Goal: Task Accomplishment & Management: Use online tool/utility

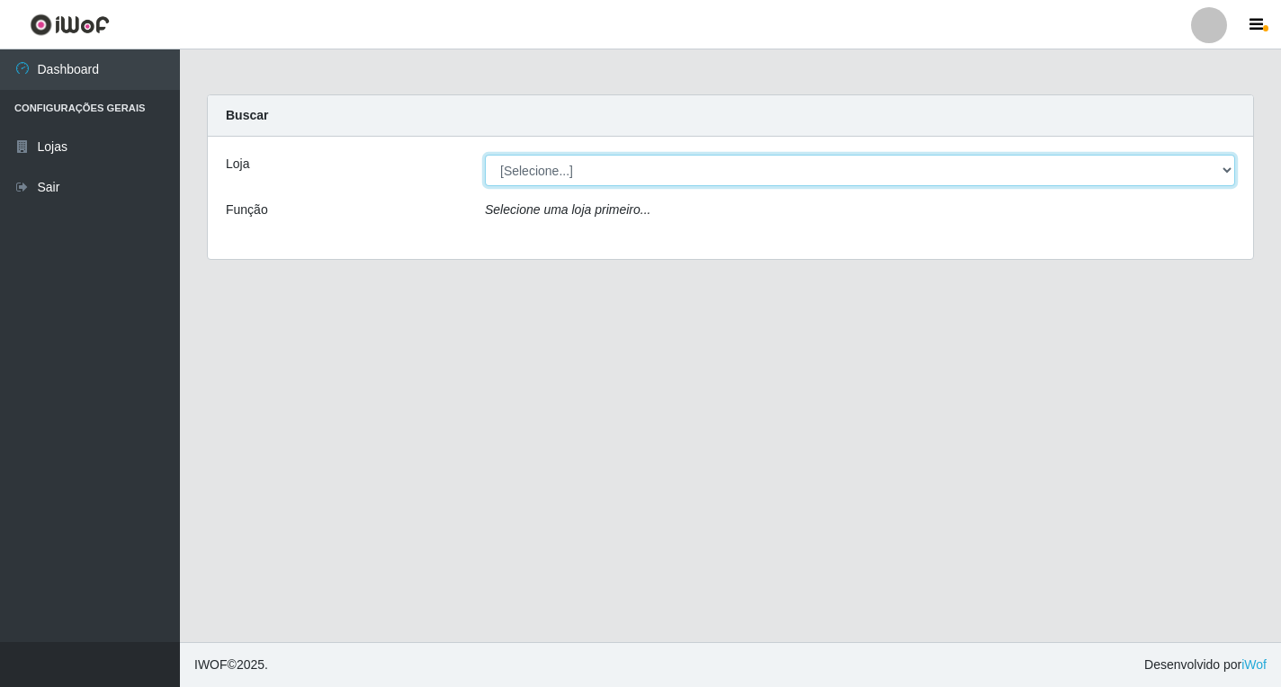
click at [1228, 183] on select "[Selecione...] Atacado Vem - [STREET_ADDRESS]" at bounding box center [860, 170] width 750 height 31
select select "455"
click at [485, 155] on select "[Selecione...] Atacado Vem - [STREET_ADDRESS]" at bounding box center [860, 170] width 750 height 31
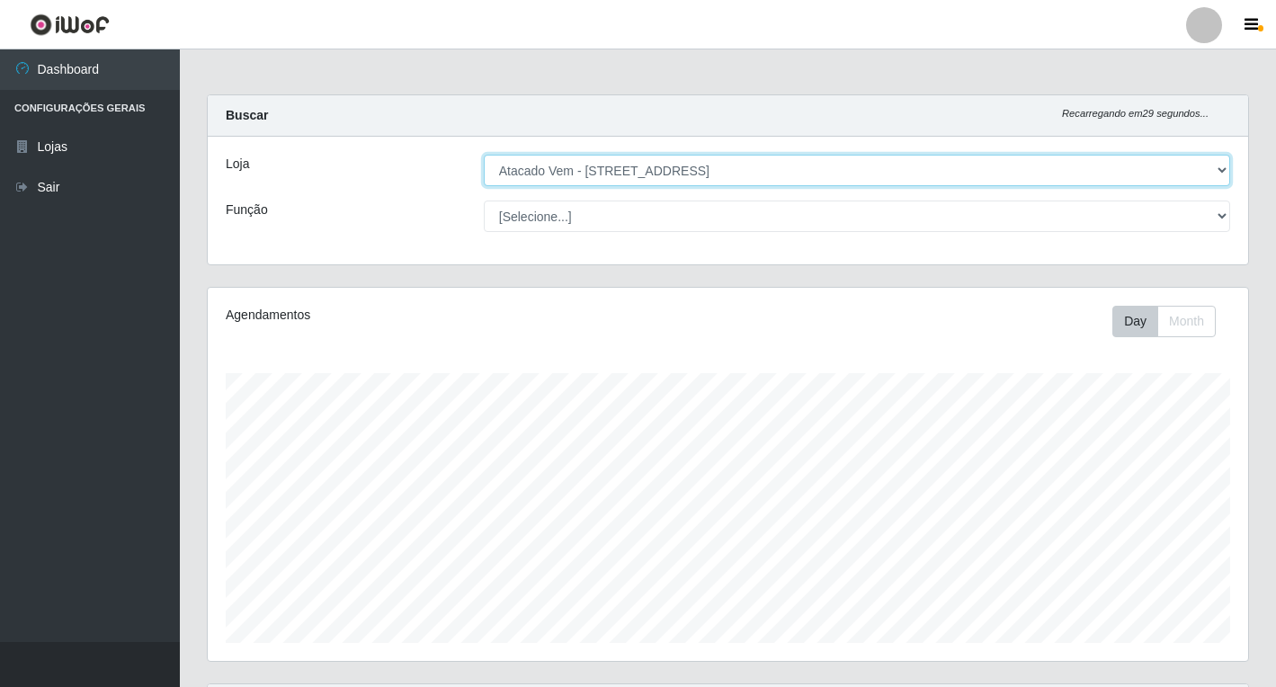
scroll to position [373, 1041]
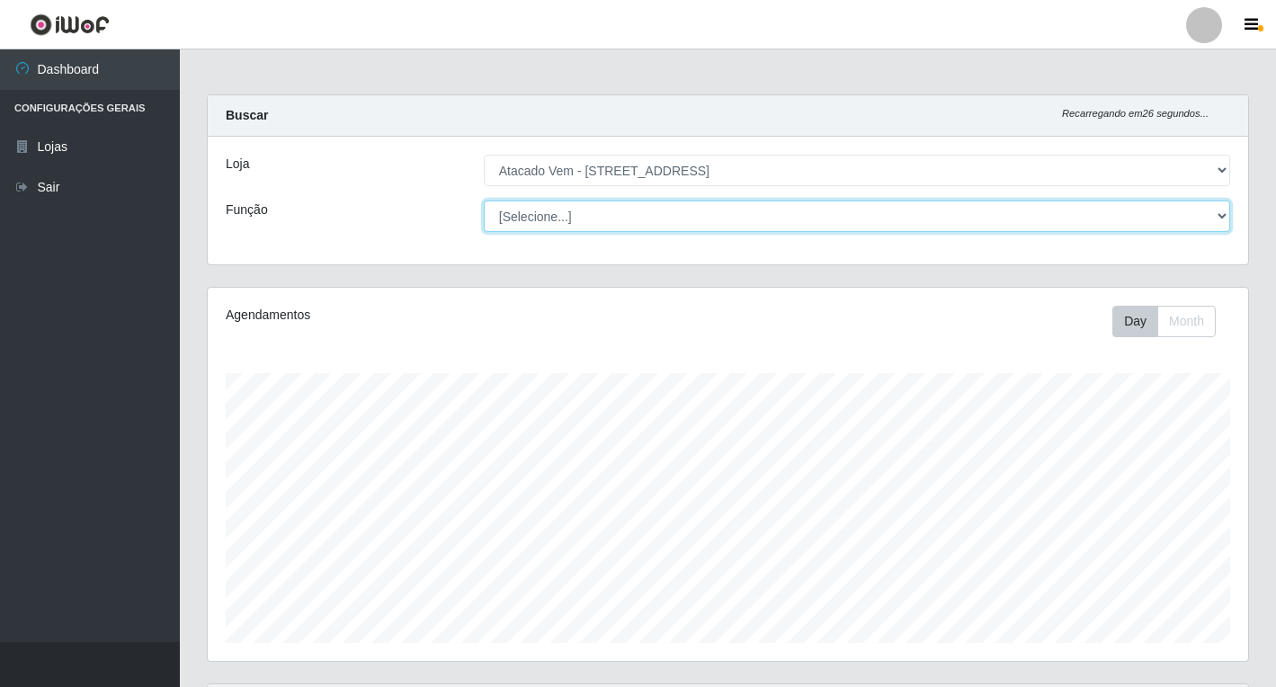
click at [1205, 210] on select "[Selecione...] Carregador e Descarregador de Caminhão Carregador e Descarregado…" at bounding box center [857, 216] width 746 height 31
select select "82"
click at [484, 201] on select "[Selecione...] Carregador e Descarregador de Caminhão Carregador e Descarregado…" at bounding box center [857, 216] width 746 height 31
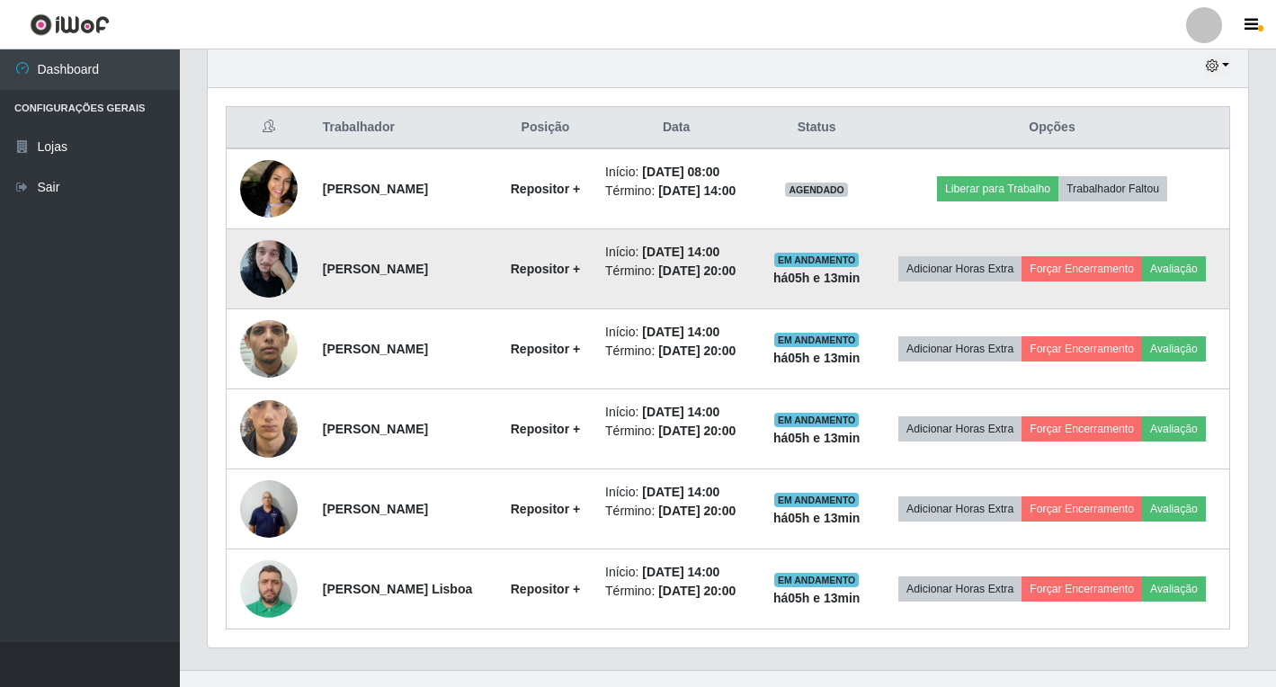
scroll to position [540, 0]
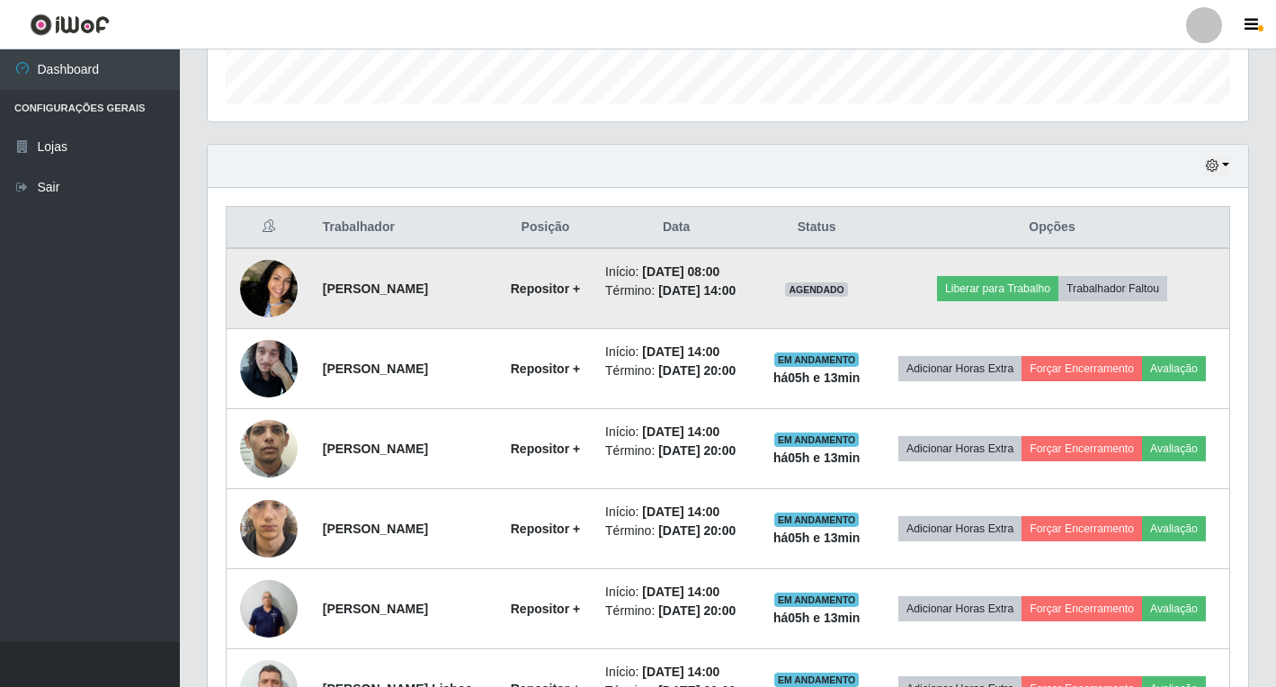
click at [405, 310] on td "[PERSON_NAME]" at bounding box center [404, 288] width 184 height 81
click at [287, 299] on img at bounding box center [269, 289] width 58 height 125
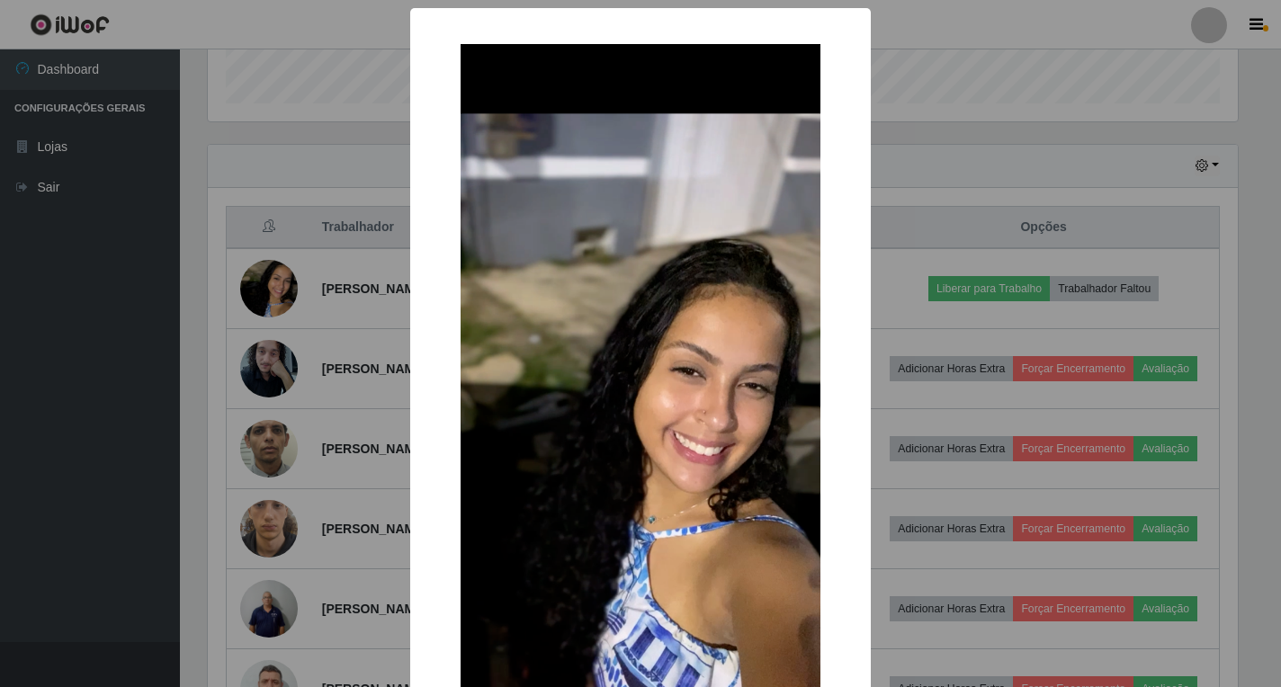
click at [1059, 175] on div "× OK Cancel" at bounding box center [640, 343] width 1281 height 687
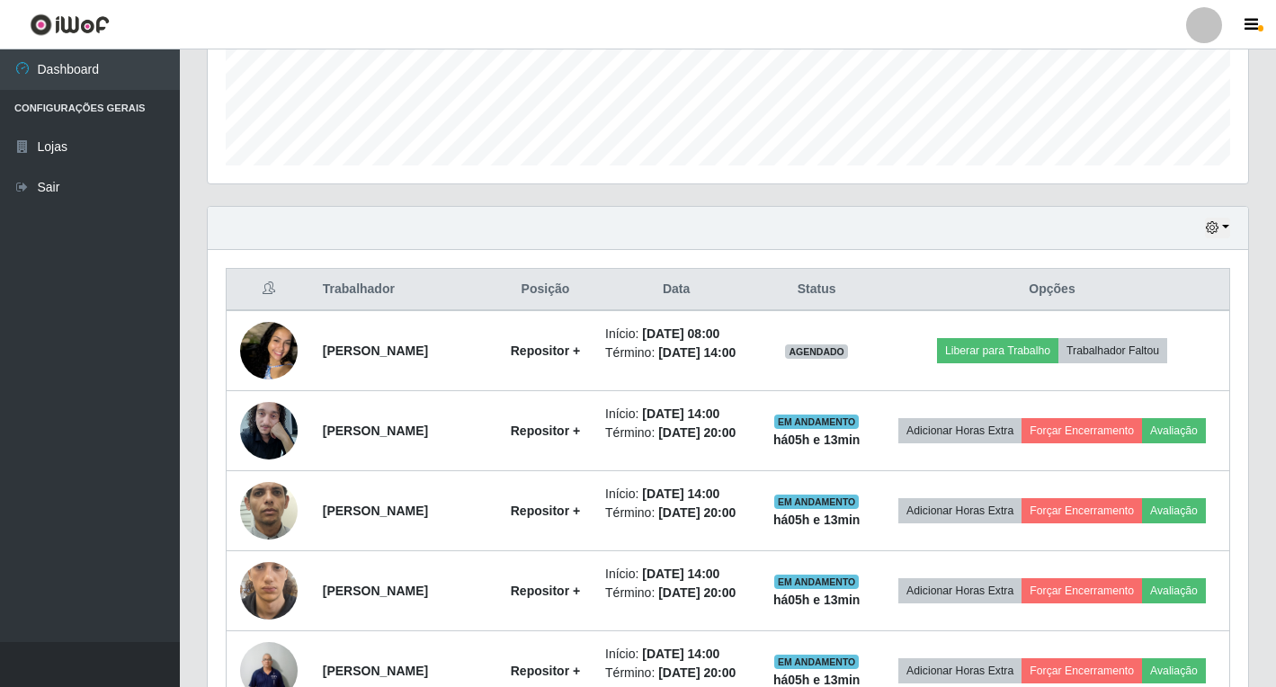
scroll to position [478, 0]
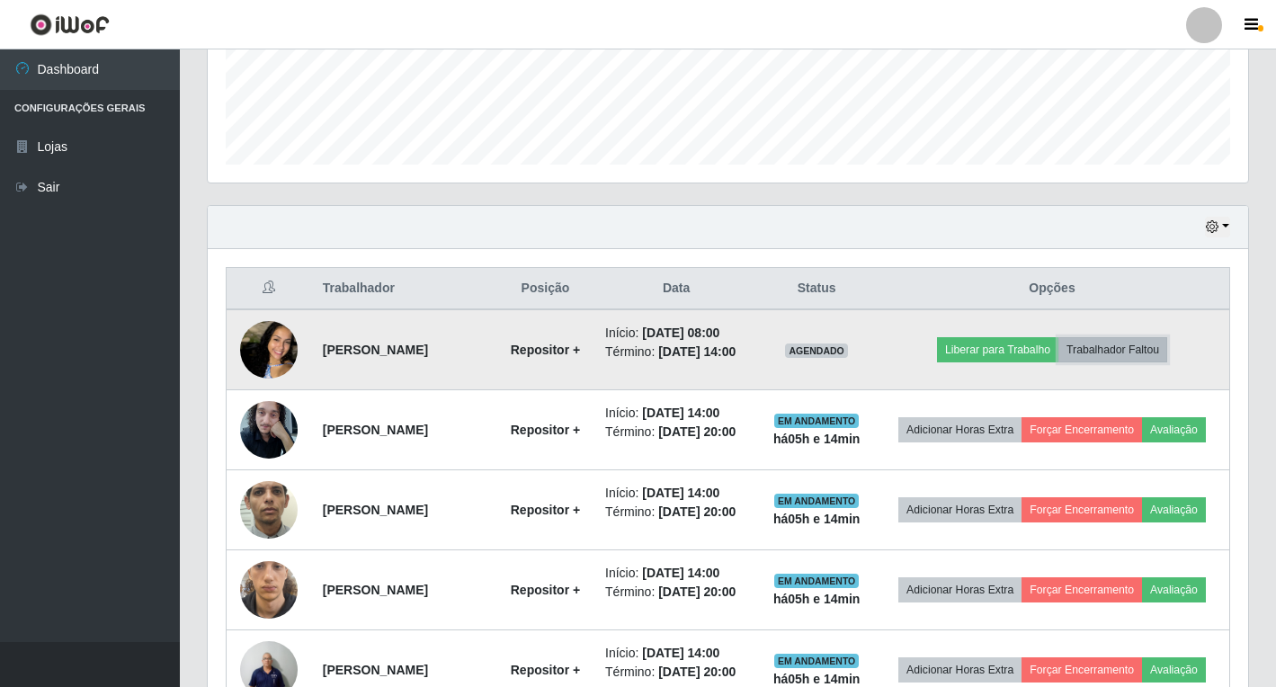
click at [1140, 358] on button "Trabalhador Faltou" at bounding box center [1113, 349] width 109 height 25
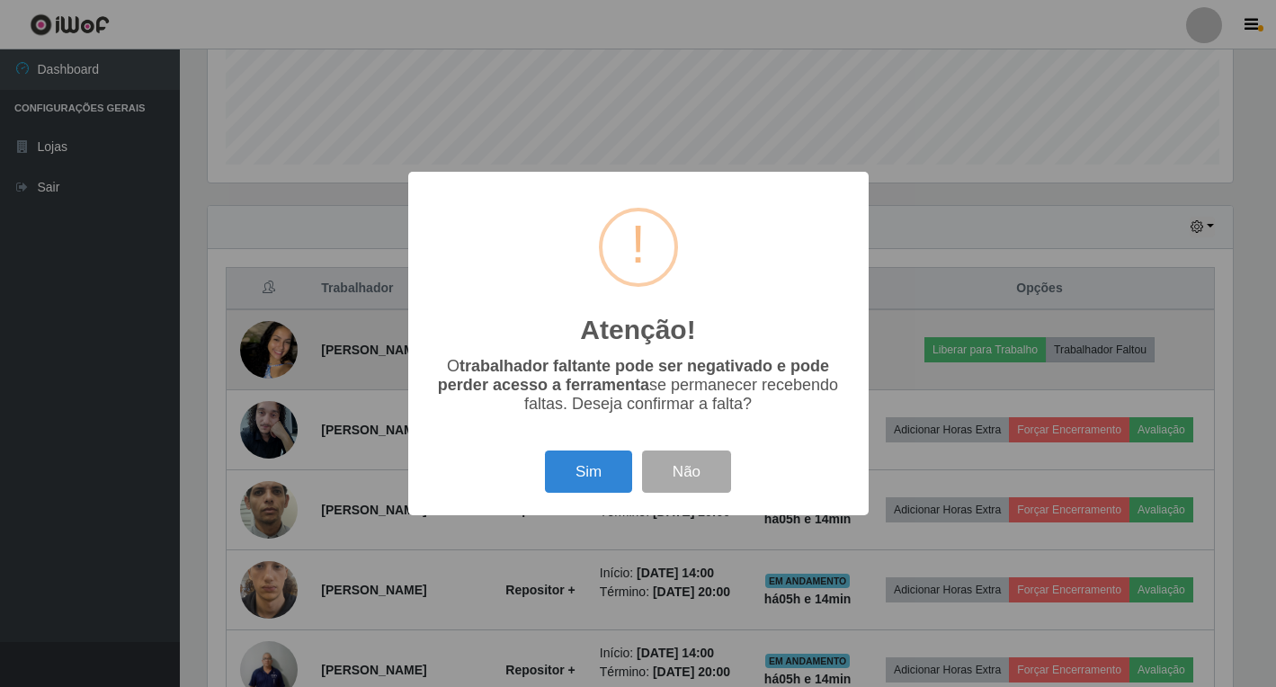
scroll to position [373, 1030]
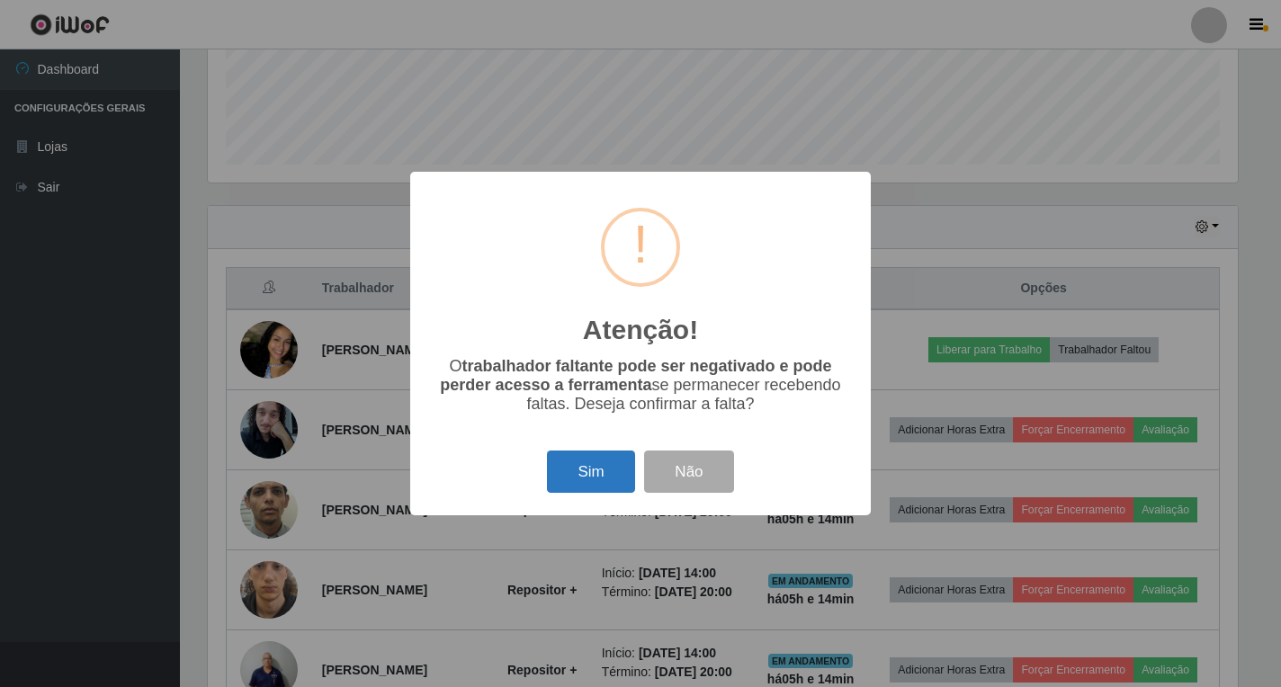
click at [608, 483] on button "Sim" at bounding box center [590, 472] width 87 height 42
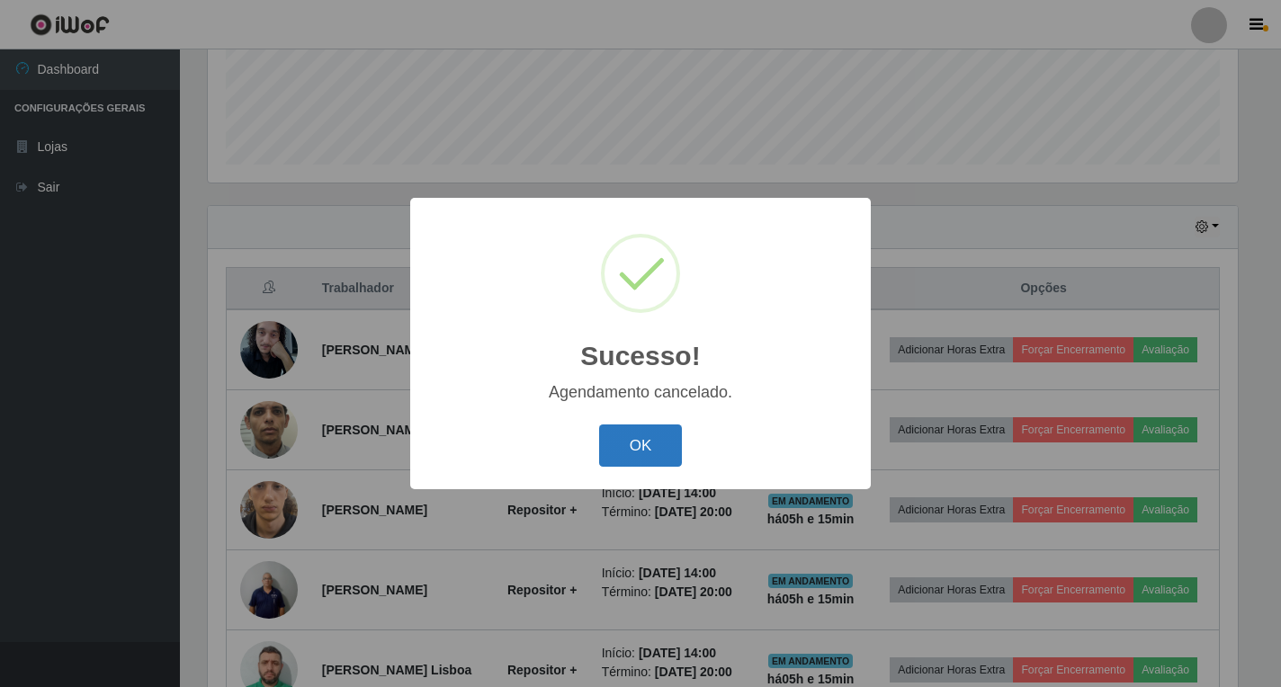
click at [638, 446] on button "OK" at bounding box center [641, 446] width 84 height 42
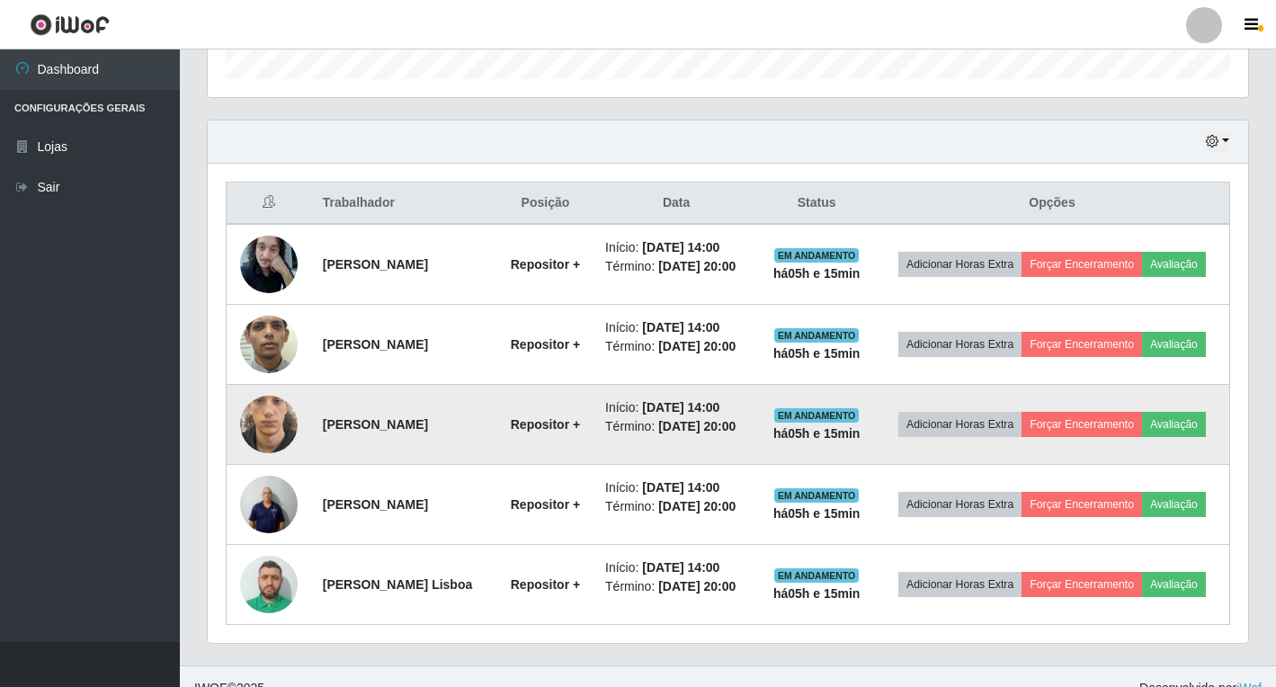
scroll to position [655, 0]
